Goal: Contribute content: Contribute content

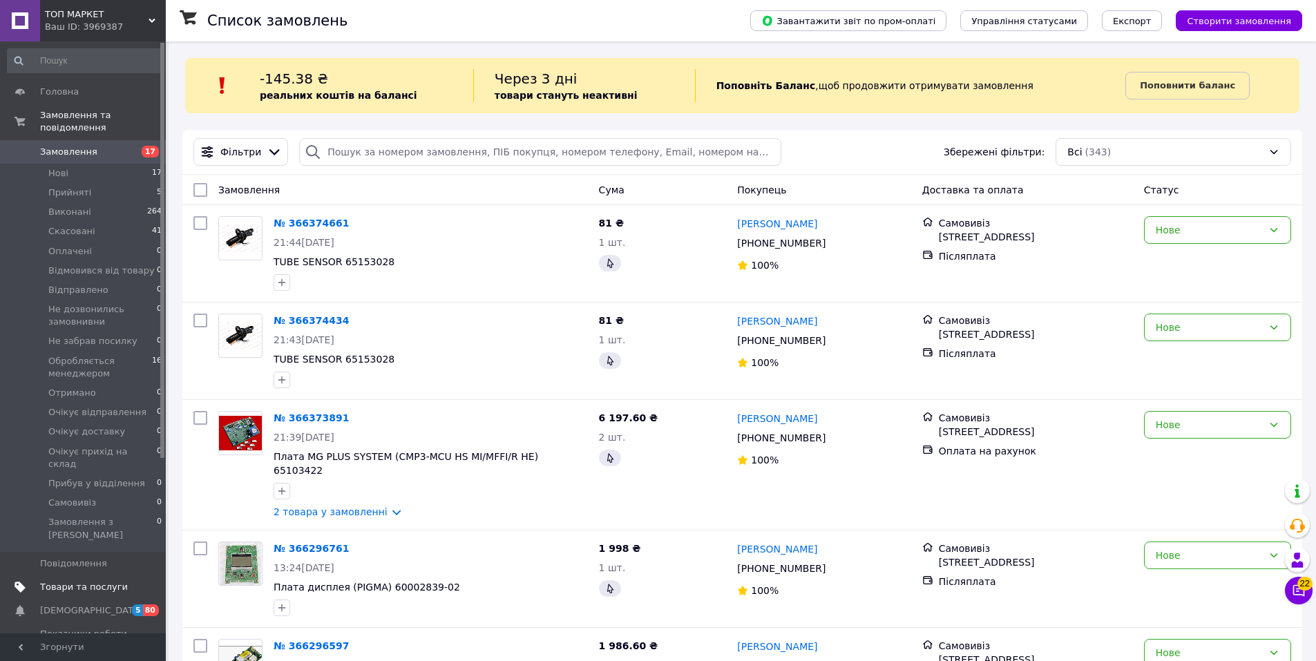
click at [86, 581] on span "Товари та послуги" at bounding box center [84, 587] width 88 height 12
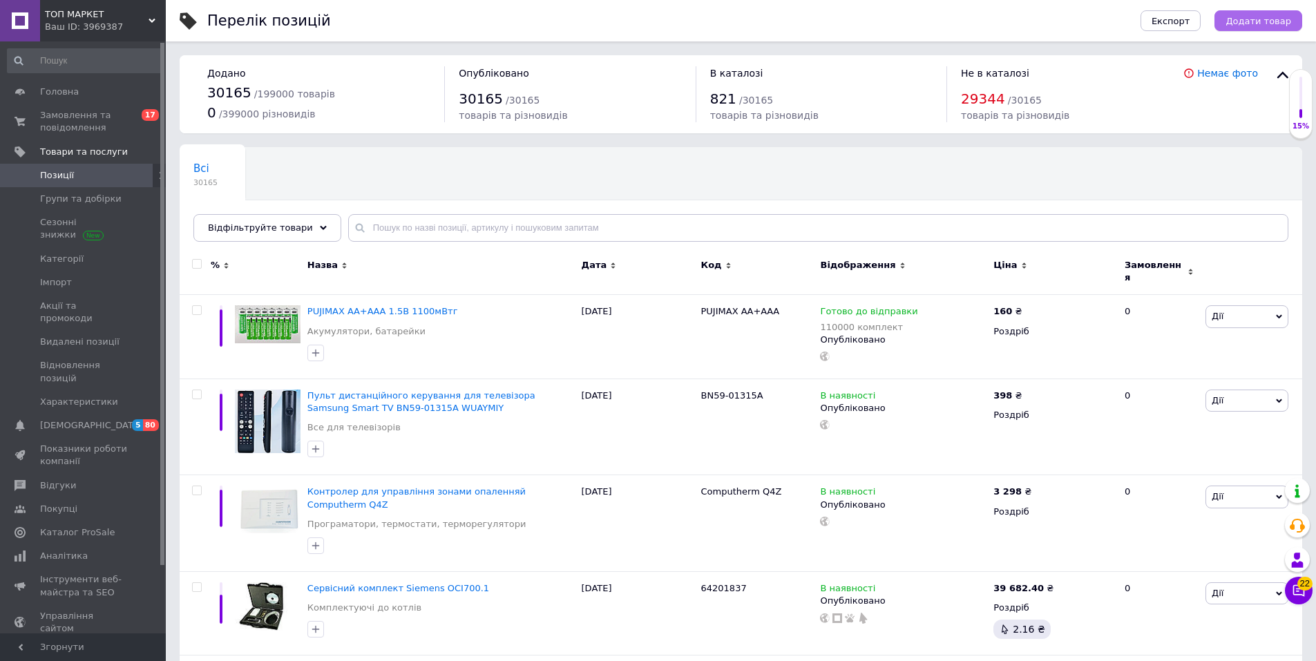
click at [1276, 21] on span "Додати товар" at bounding box center [1258, 21] width 66 height 10
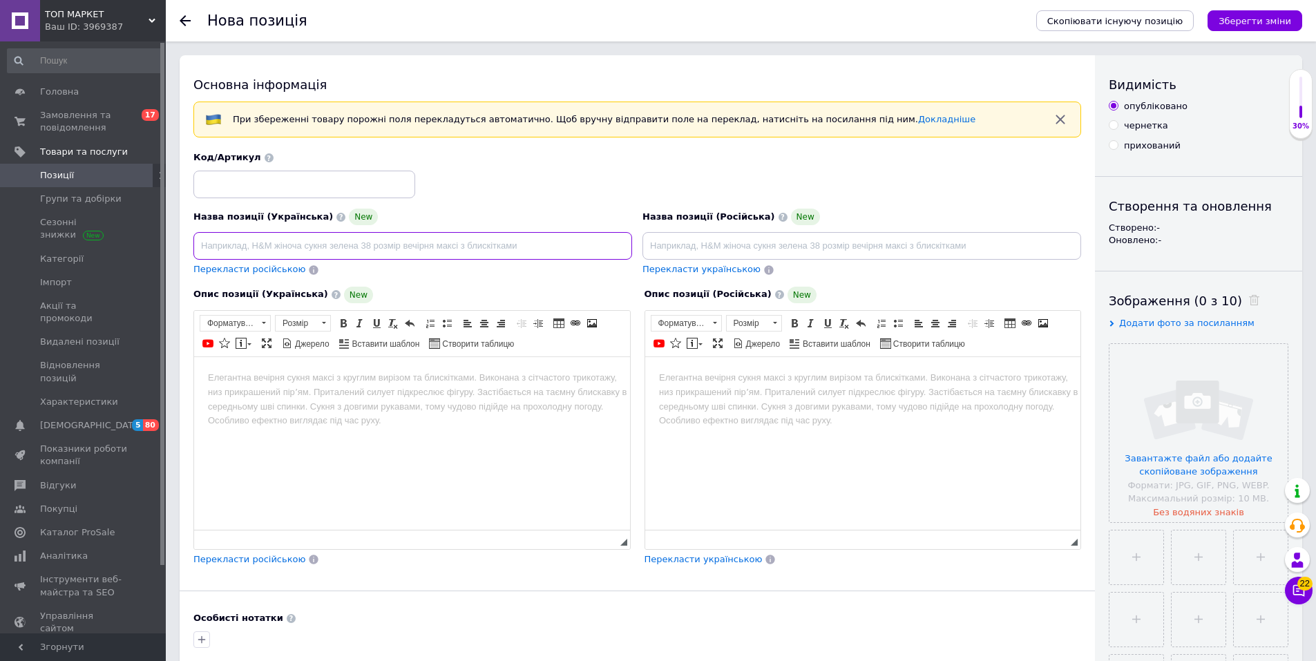
click at [224, 241] on input at bounding box center [412, 246] width 439 height 28
paste input "Свічка господарська біла №9 18 см, шт"
type input "Свічка господарська біла №9 18 см, шт"
paste input "Свічка господарська біла №9 18 см, шт"
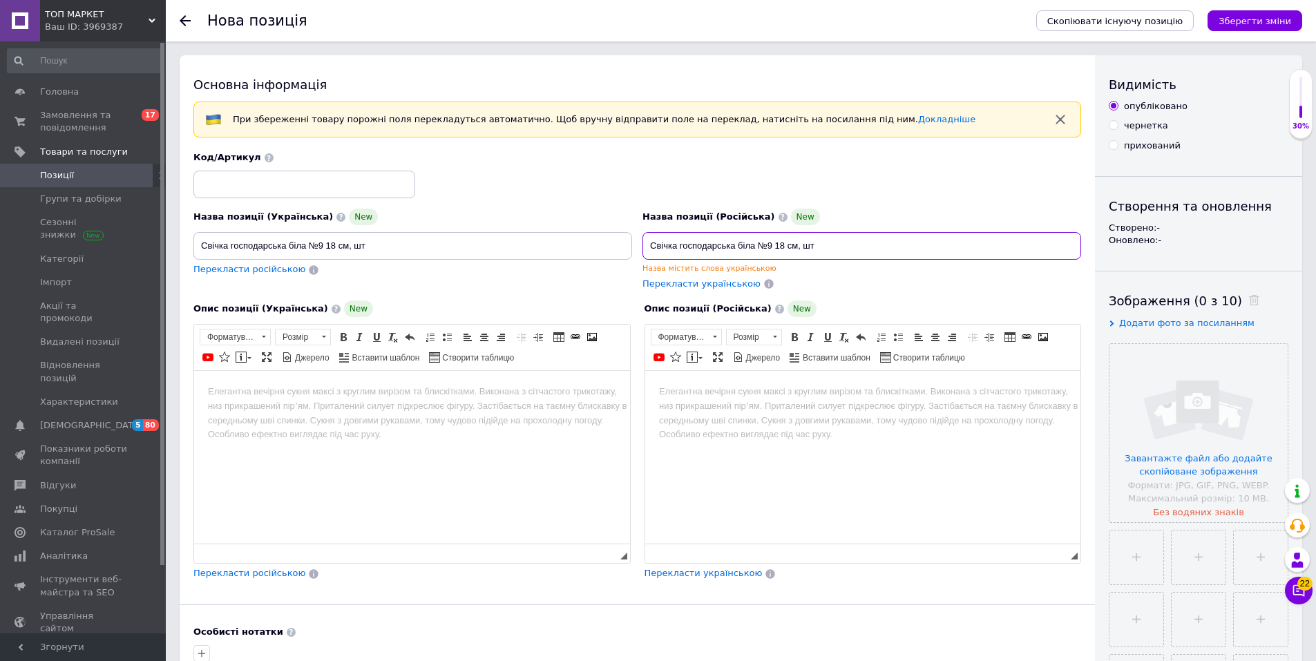
type input "Свічка господарська біла №9 18 см, шт"
click at [1178, 439] on input "file" at bounding box center [1198, 433] width 178 height 178
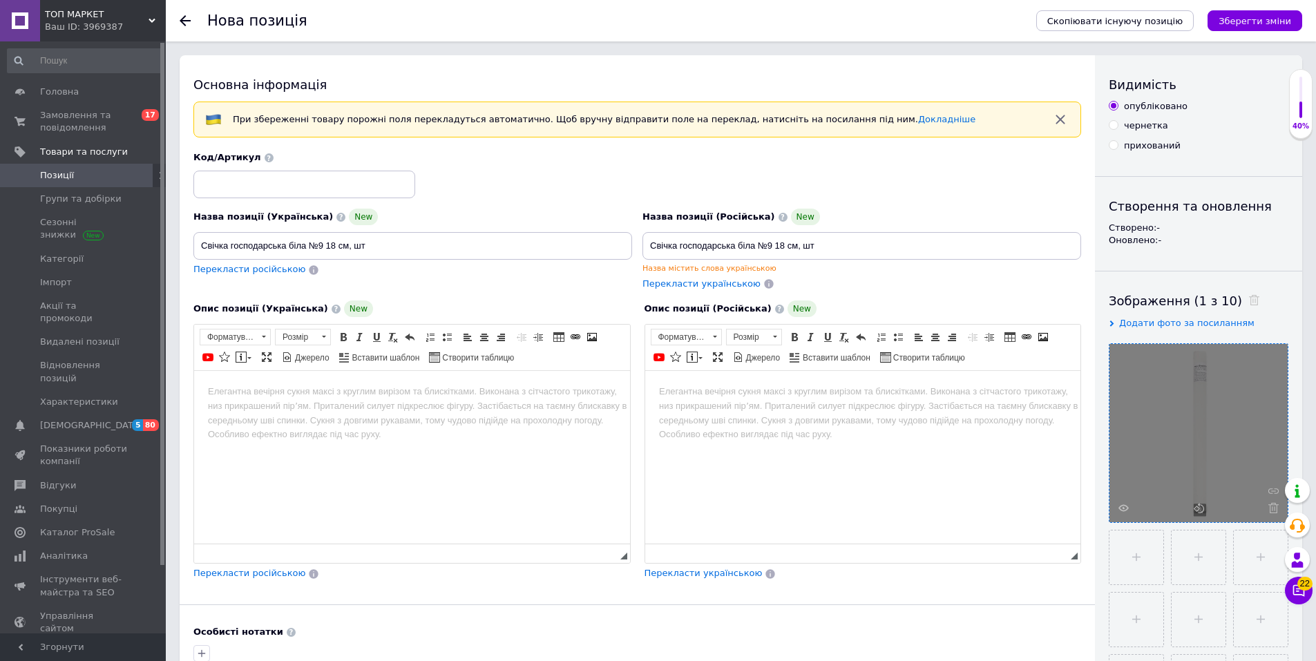
click at [228, 413] on html at bounding box center [412, 392] width 436 height 42
